Goal: Task Accomplishment & Management: Manage account settings

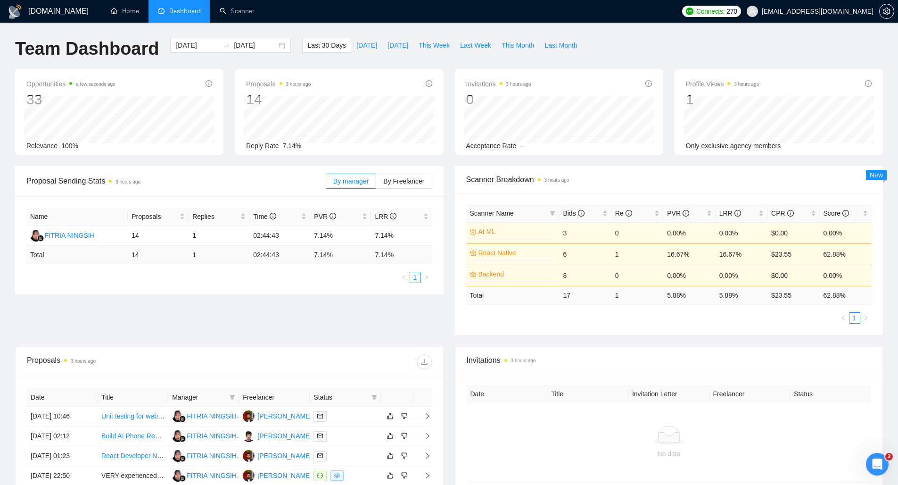
click at [895, 10] on div "Connects: 270 suresh@jarvisbitz.com" at bounding box center [787, 11] width 221 height 23
click at [884, 12] on icon "setting" at bounding box center [886, 12] width 7 height 8
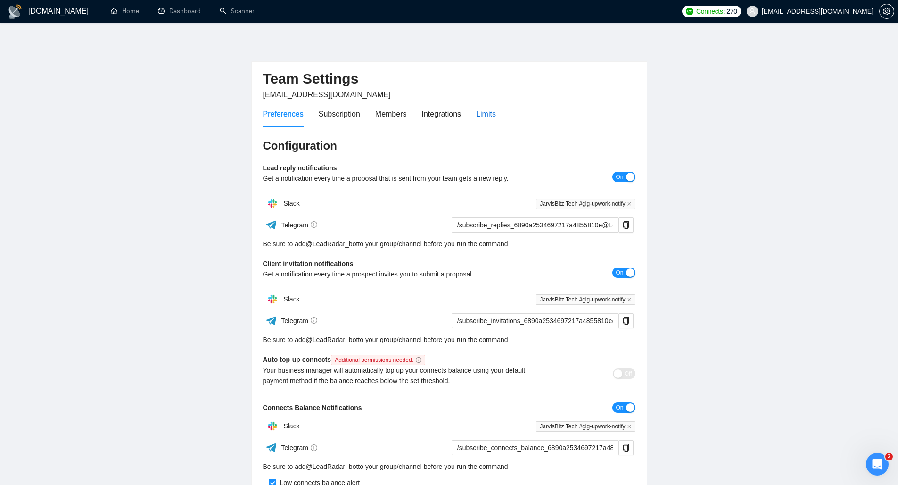
click at [483, 112] on div "Limits" at bounding box center [486, 114] width 20 height 12
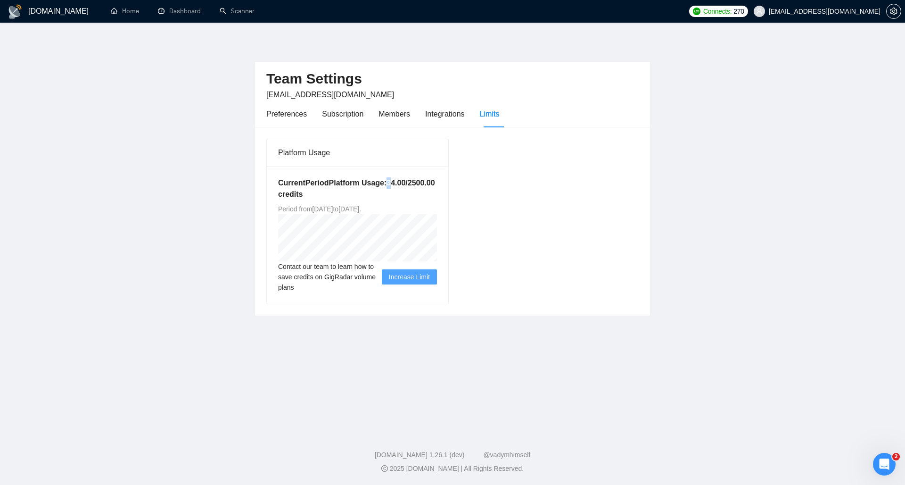
drag, startPoint x: 300, startPoint y: 197, endPoint x: 312, endPoint y: 195, distance: 12.4
click at [308, 195] on h5 "Current Period Platform Usage: 34.00 / 2500.00 credits" at bounding box center [357, 188] width 159 height 23
click at [334, 196] on h5 "Current Period Platform Usage: 34.00 / 2500.00 credits" at bounding box center [357, 188] width 159 height 23
click at [345, 216] on div "Current Period Platform Usage: 34.00 / 2500.00 credits Period from Mon Aug 04 2…" at bounding box center [358, 235] width 182 height 138
click at [272, 112] on div "Preferences" at bounding box center [286, 114] width 41 height 12
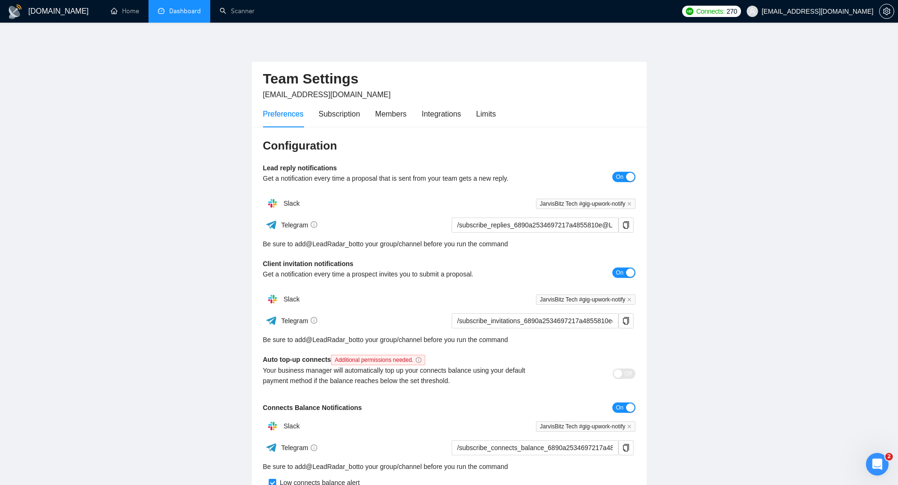
click at [174, 15] on link "Dashboard" at bounding box center [179, 11] width 43 height 8
